Goal: Information Seeking & Learning: Learn about a topic

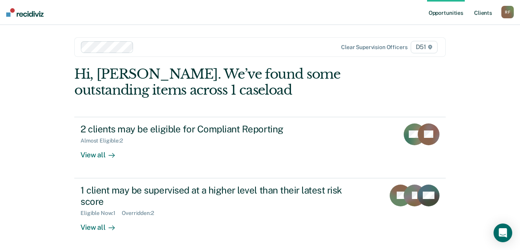
click at [488, 12] on link "Client s" at bounding box center [483, 12] width 21 height 25
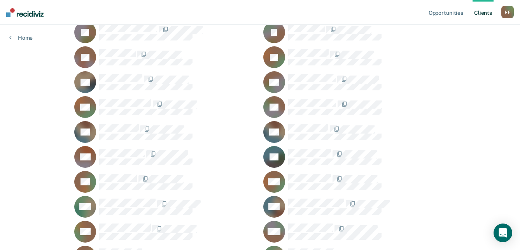
scroll to position [584, 0]
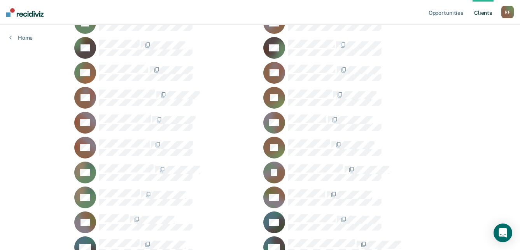
scroll to position [856, 0]
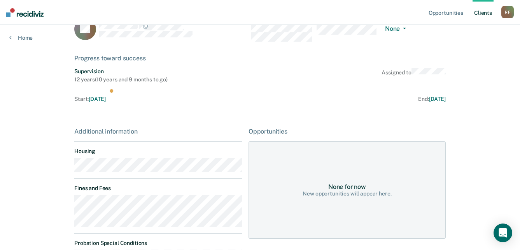
scroll to position [39, 0]
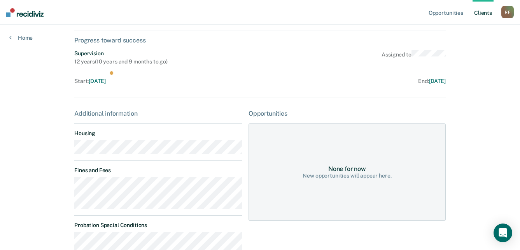
click at [66, 148] on main "CS Contacts Preferred Name Preferred Contact None Call Text Email None Progress…" at bounding box center [260, 168] width 390 height 365
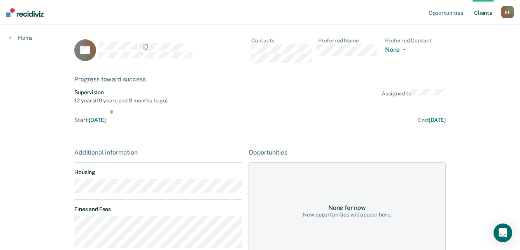
click at [247, 47] on div "CS Contacts Preferred Name Preferred Contact None Call Text Email None" at bounding box center [260, 53] width 372 height 32
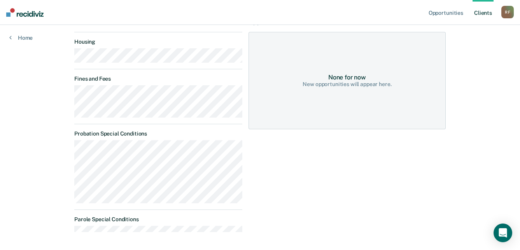
scroll to position [117, 0]
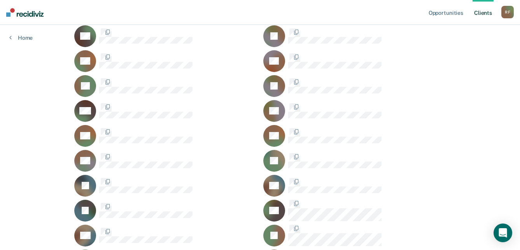
scroll to position [856, 0]
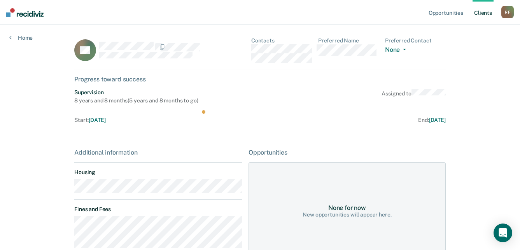
scroll to position [39, 0]
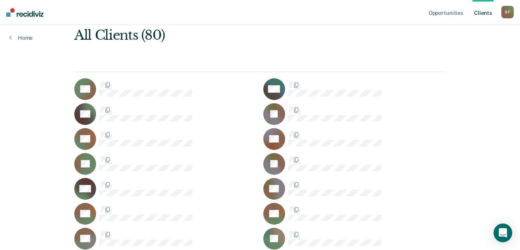
scroll to position [856, 0]
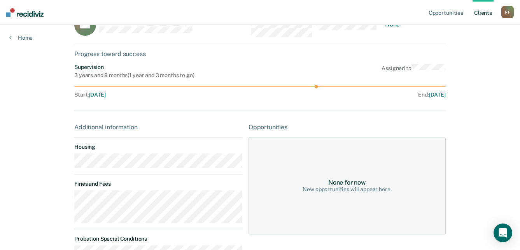
scroll to position [39, 0]
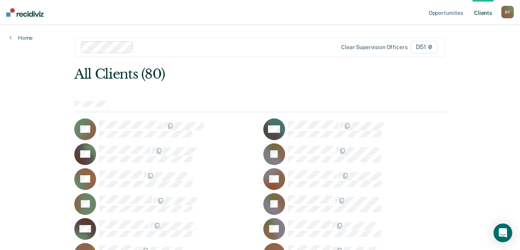
click at [508, 11] on div "R F" at bounding box center [508, 12] width 12 height 12
click at [467, 50] on link "Log Out" at bounding box center [476, 51] width 63 height 7
